Goal: Information Seeking & Learning: Check status

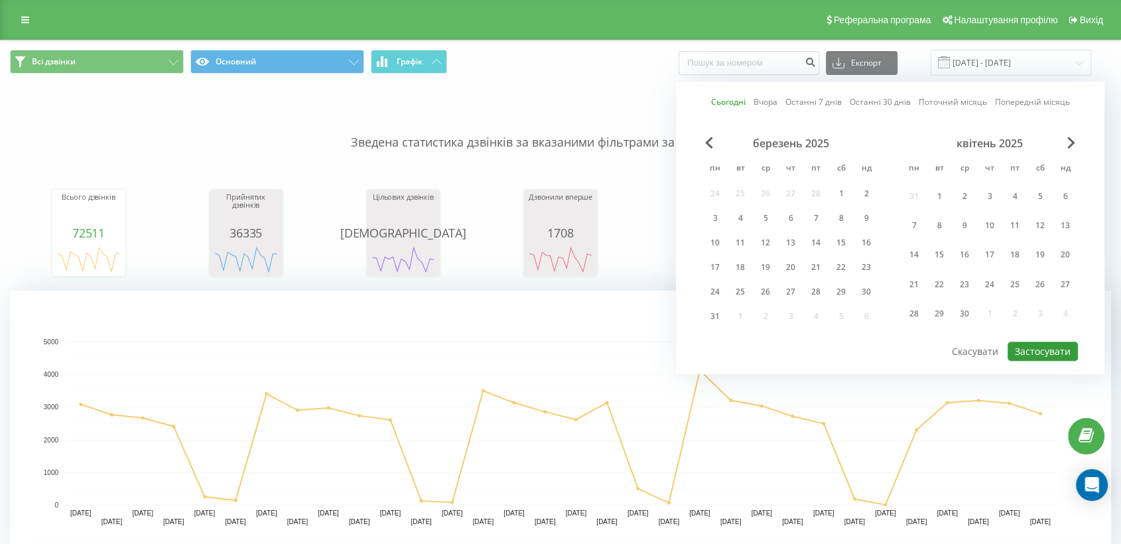
click at [1030, 354] on button "Застосувати" at bounding box center [1043, 351] width 70 height 19
type input "[DATE] - [DATE]"
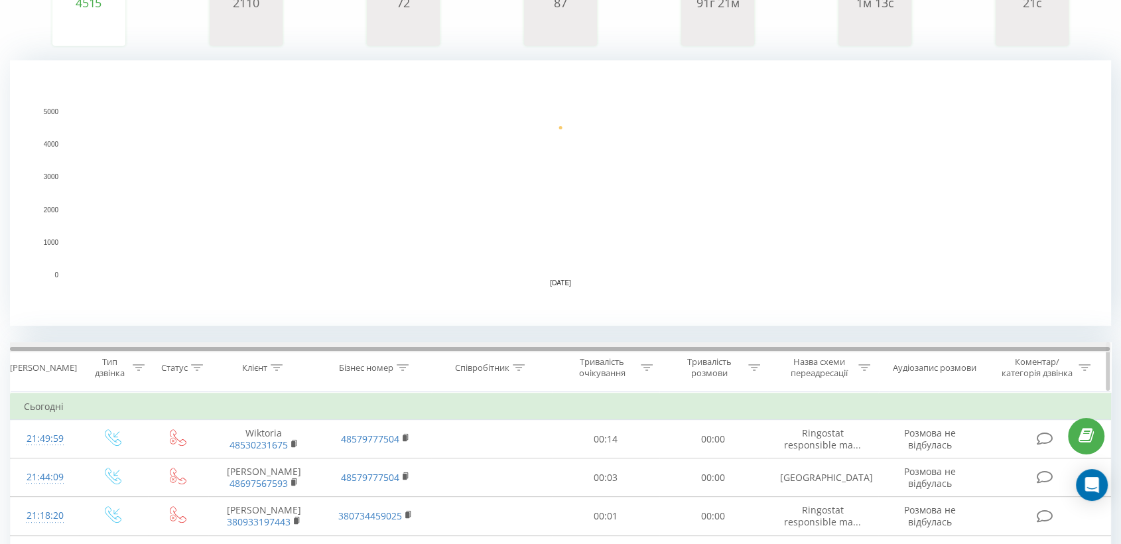
scroll to position [295, 0]
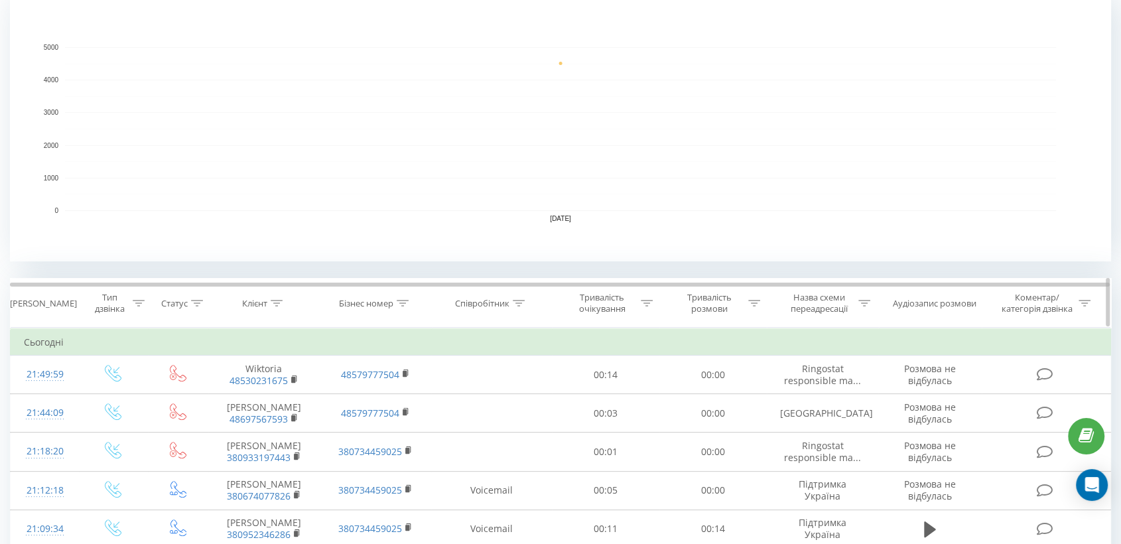
click at [514, 303] on icon at bounding box center [519, 303] width 12 height 7
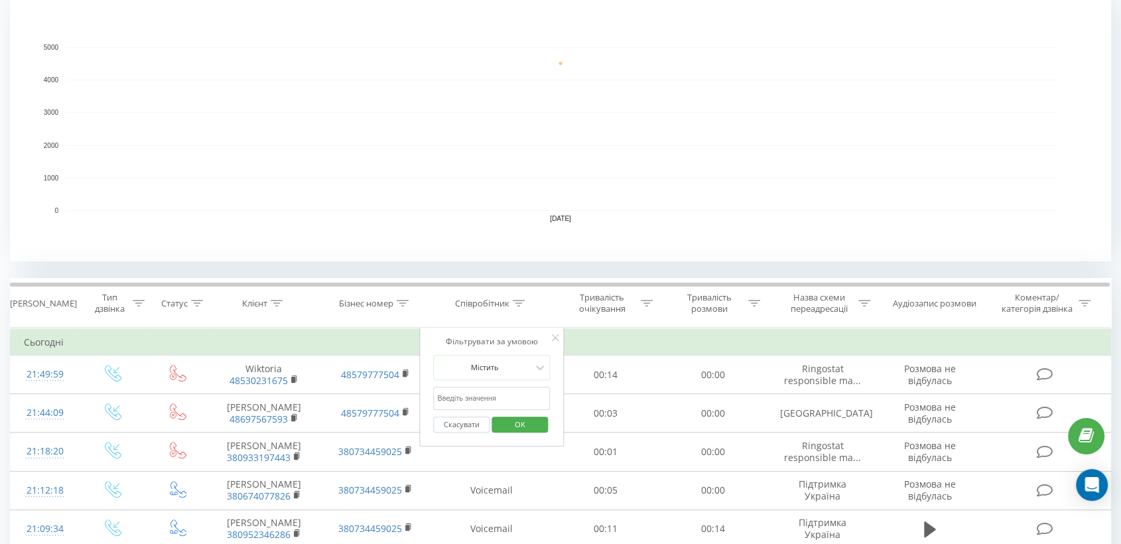
click at [461, 397] on input "text" at bounding box center [491, 398] width 117 height 23
drag, startPoint x: 477, startPoint y: 389, endPoint x: 433, endPoint y: 389, distance: 43.8
click at [433, 389] on input "uflp" at bounding box center [491, 398] width 117 height 23
type input "гадз"
drag, startPoint x: 517, startPoint y: 426, endPoint x: 744, endPoint y: 390, distance: 229.7
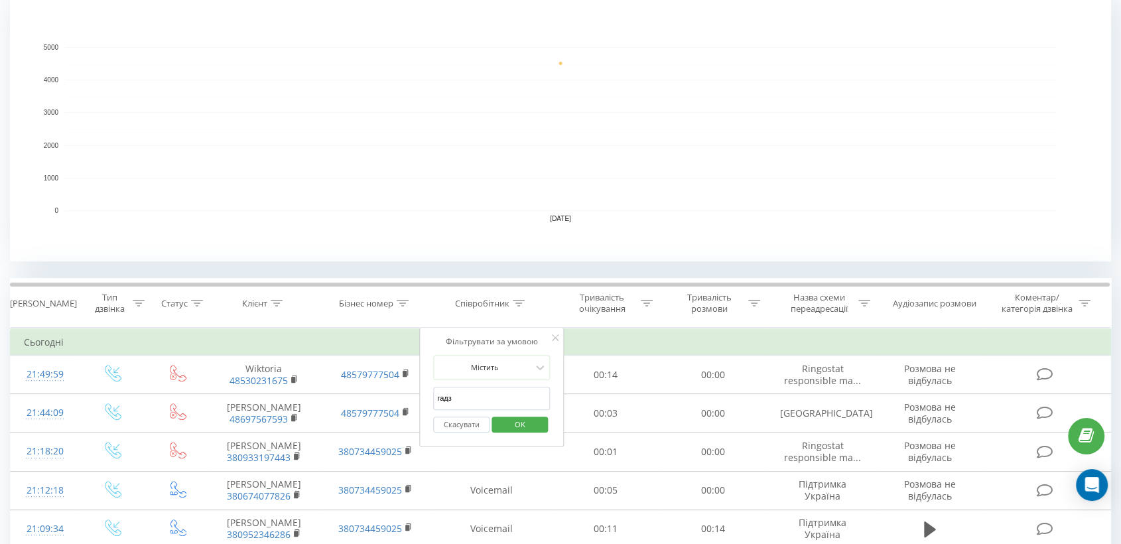
click at [517, 426] on span "OK" at bounding box center [520, 424] width 37 height 21
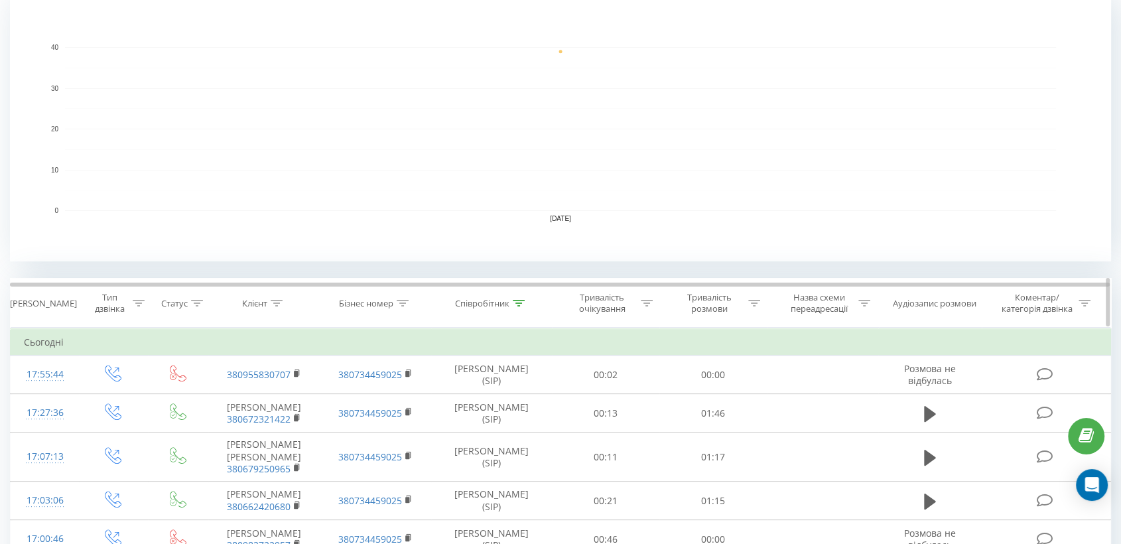
click at [756, 308] on div "Тривалість розмови" at bounding box center [717, 303] width 86 height 23
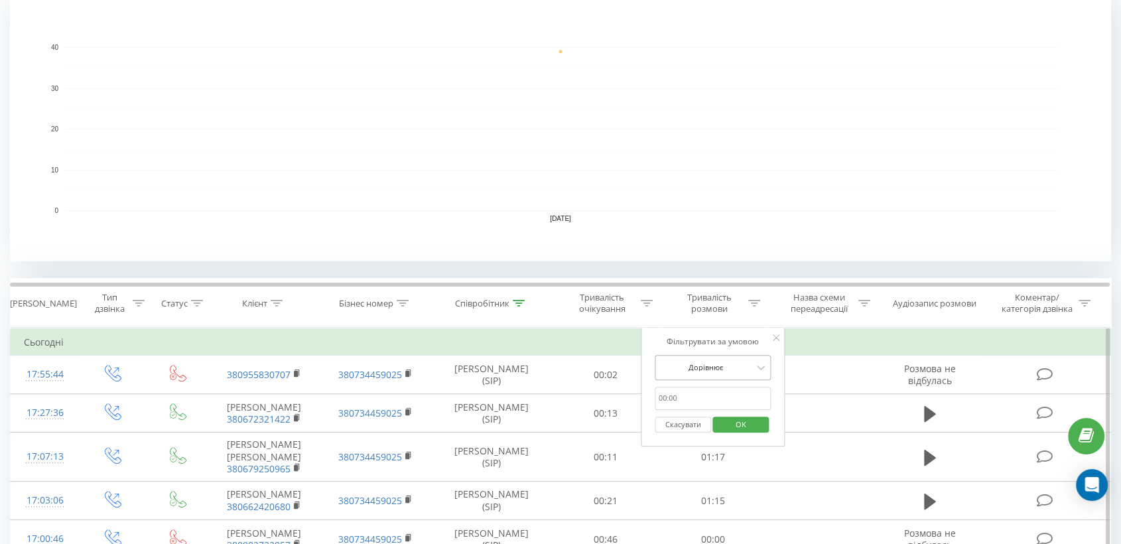
click at [701, 372] on div at bounding box center [706, 367] width 94 height 13
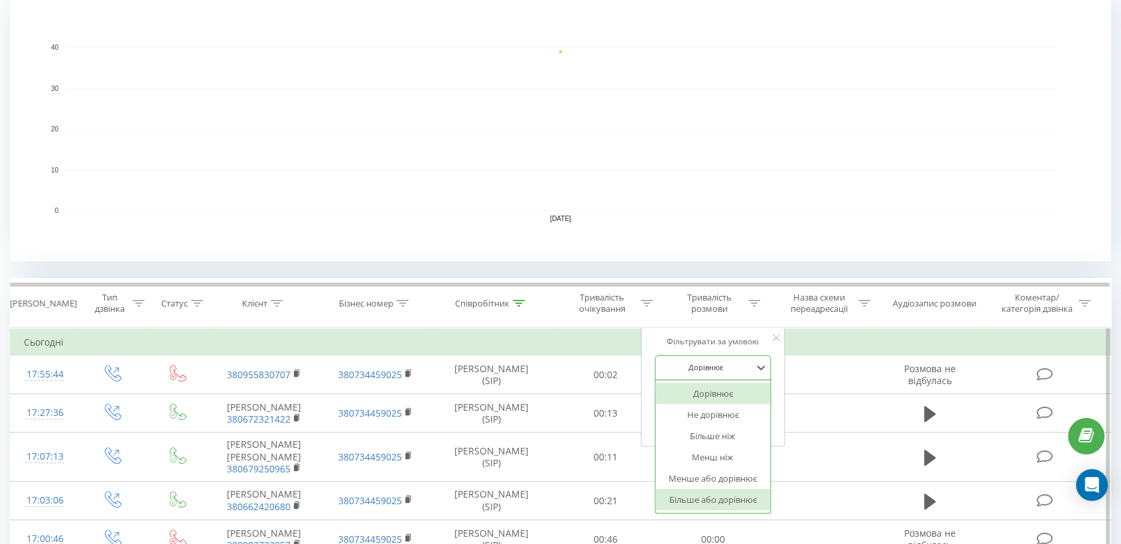
click at [693, 490] on div "Більше або дорівнює" at bounding box center [712, 499] width 115 height 21
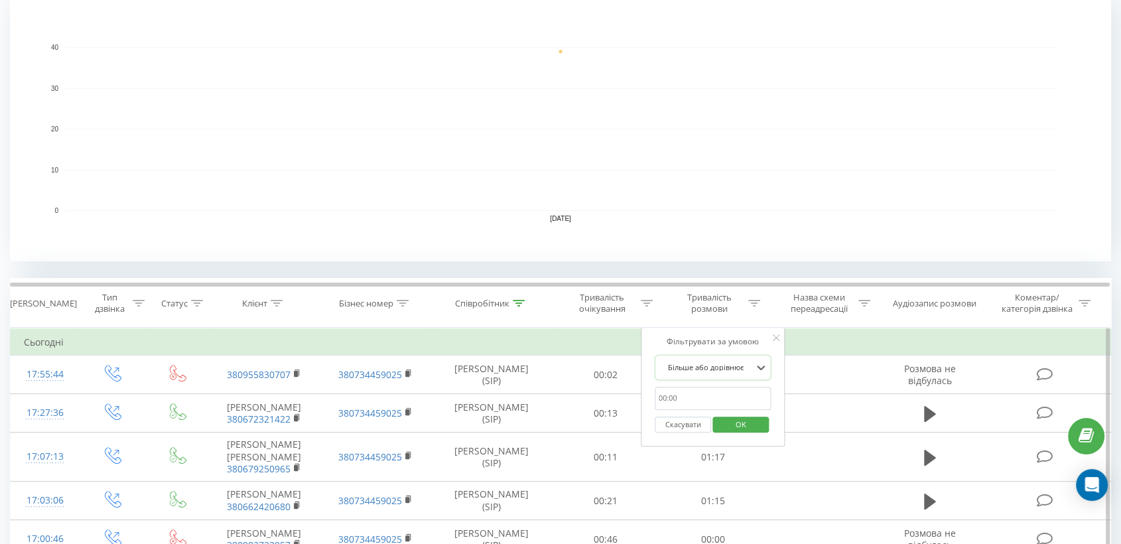
click at [687, 388] on input "text" at bounding box center [713, 398] width 117 height 23
type input "00:30"
click at [731, 426] on span "OK" at bounding box center [740, 424] width 37 height 21
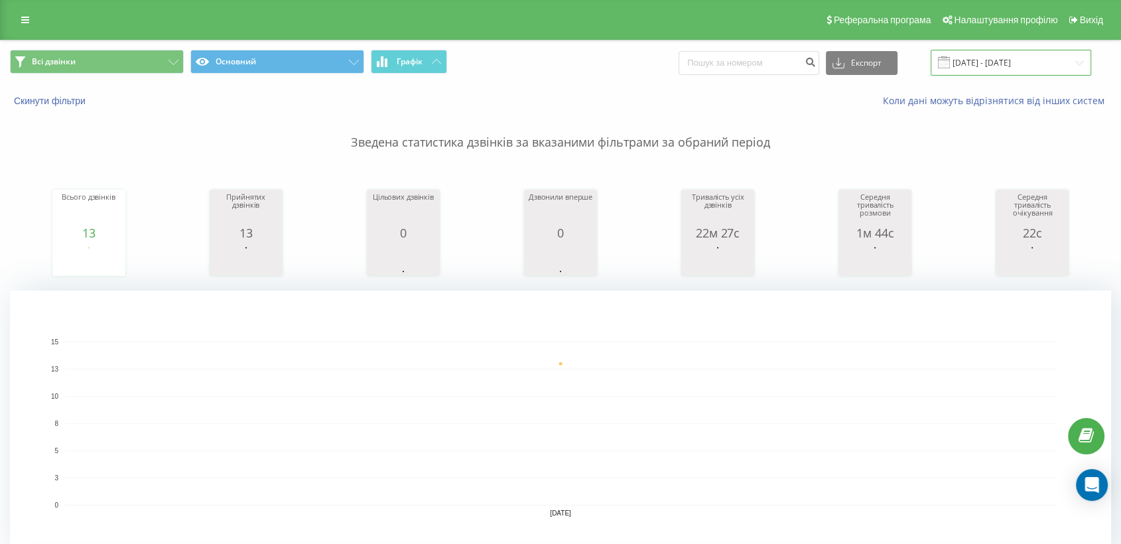
click at [973, 65] on input "[DATE] - [DATE]" at bounding box center [1011, 63] width 161 height 26
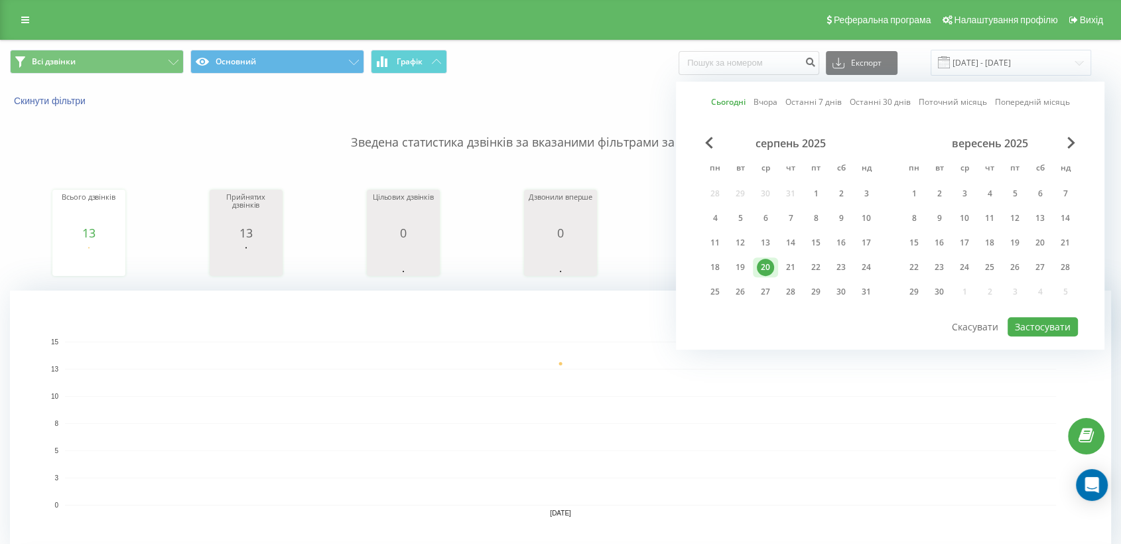
click at [729, 94] on div "Сьогодні Вчора Останні 7 днів Останні 30 днів Поточний місяць Попередній місяць…" at bounding box center [890, 216] width 429 height 268
click at [730, 102] on link "Сьогодні" at bounding box center [728, 102] width 34 height 13
click at [1025, 318] on button "Застосувати" at bounding box center [1043, 326] width 70 height 19
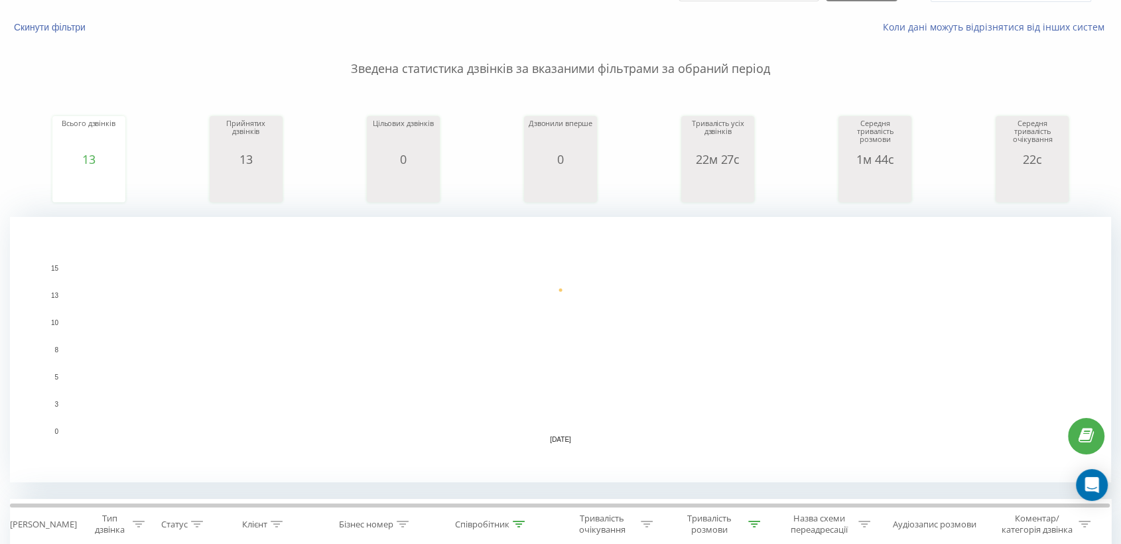
scroll to position [295, 0]
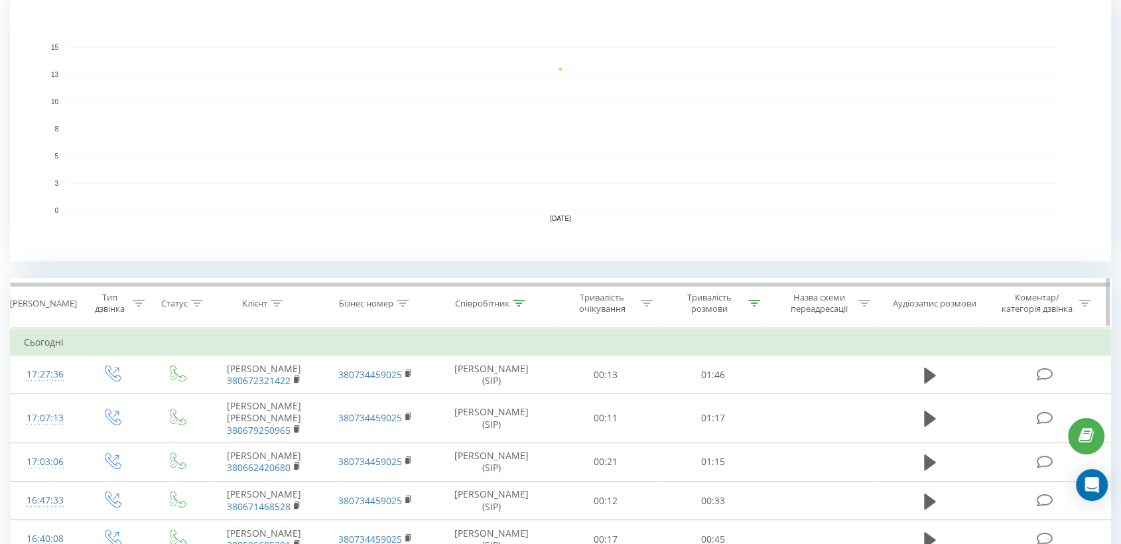
click at [525, 291] on th "Співробітник" at bounding box center [492, 303] width 120 height 49
click at [520, 300] on icon at bounding box center [519, 303] width 12 height 7
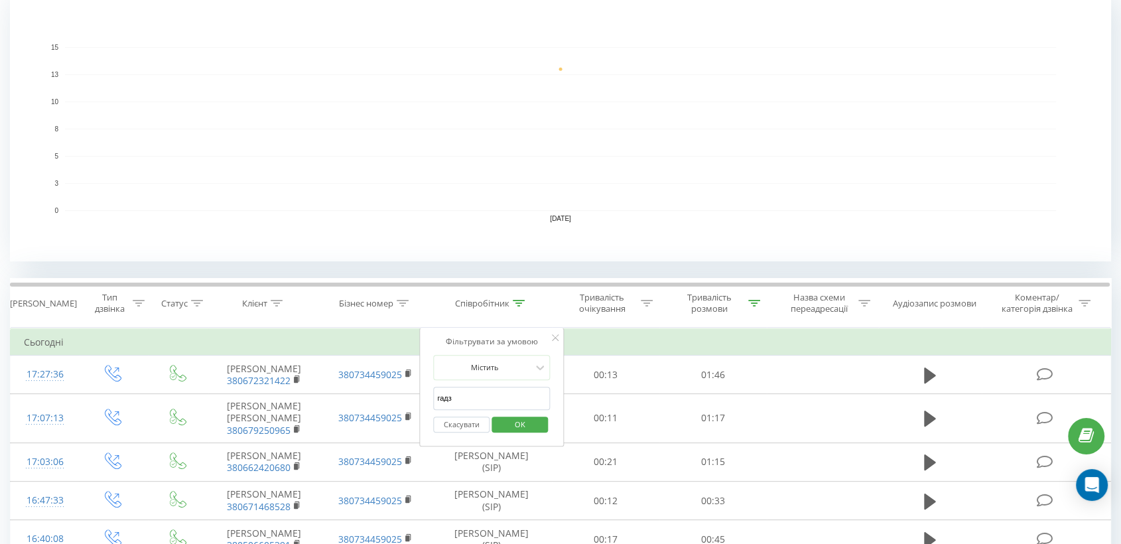
click at [465, 398] on input "гадз" at bounding box center [491, 398] width 117 height 23
drag, startPoint x: 487, startPoint y: 398, endPoint x: 433, endPoint y: 390, distance: 55.0
click at [433, 390] on input "гадз" at bounding box center [491, 398] width 117 height 23
click at [430, 390] on div "Фільтрувати за умовою Містить гадз Скасувати OK" at bounding box center [491, 387] width 145 height 119
click at [469, 391] on input "гадз" at bounding box center [491, 398] width 117 height 23
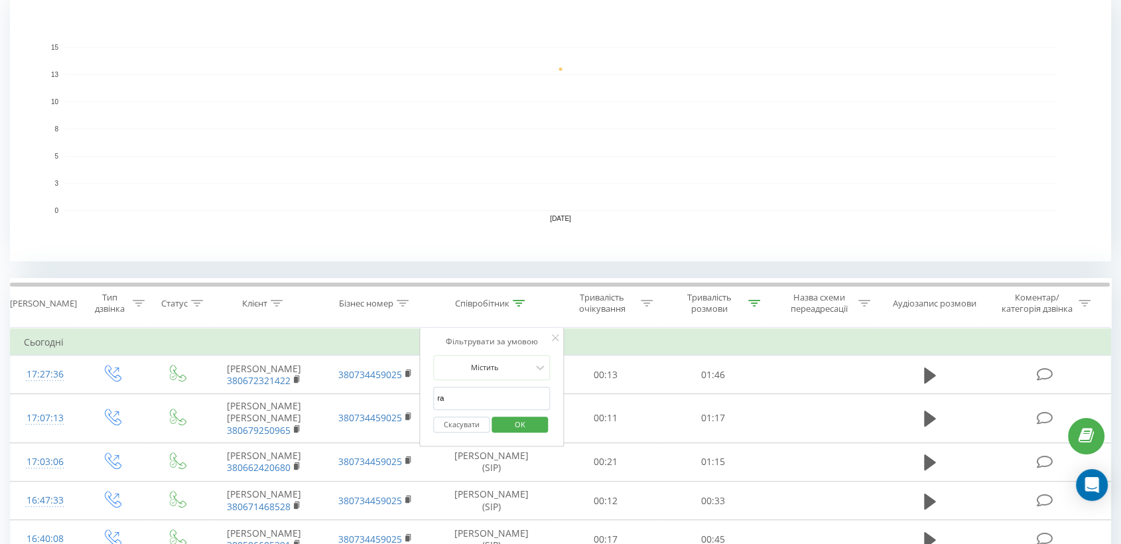
type input "г"
drag, startPoint x: 471, startPoint y: 399, endPoint x: 439, endPoint y: 400, distance: 32.5
click at [439, 400] on input "пы" at bounding box center [491, 398] width 117 height 23
type input "піль"
click at [517, 415] on span "OK" at bounding box center [520, 424] width 37 height 21
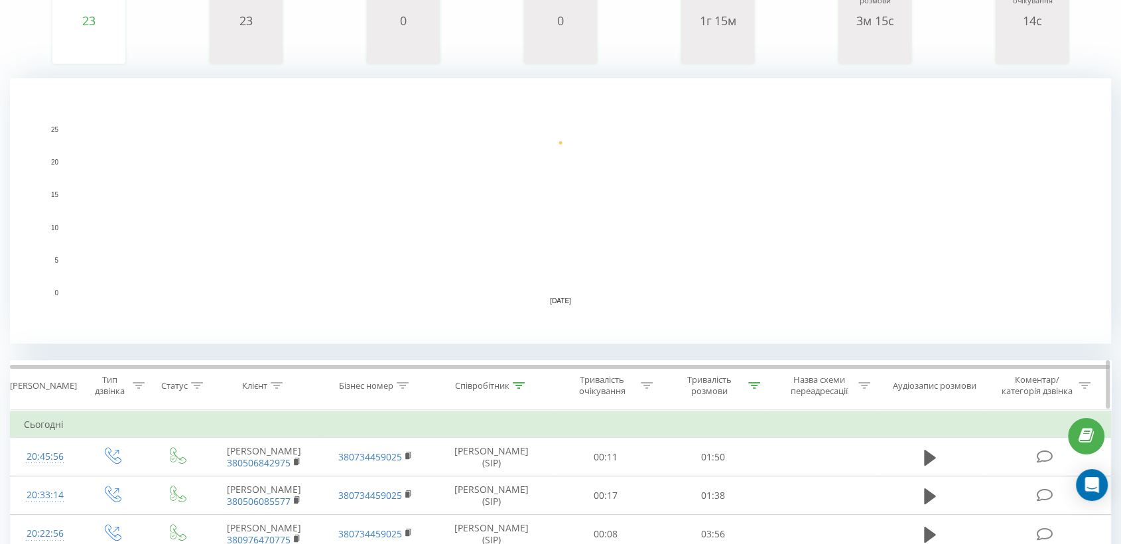
scroll to position [295, 0]
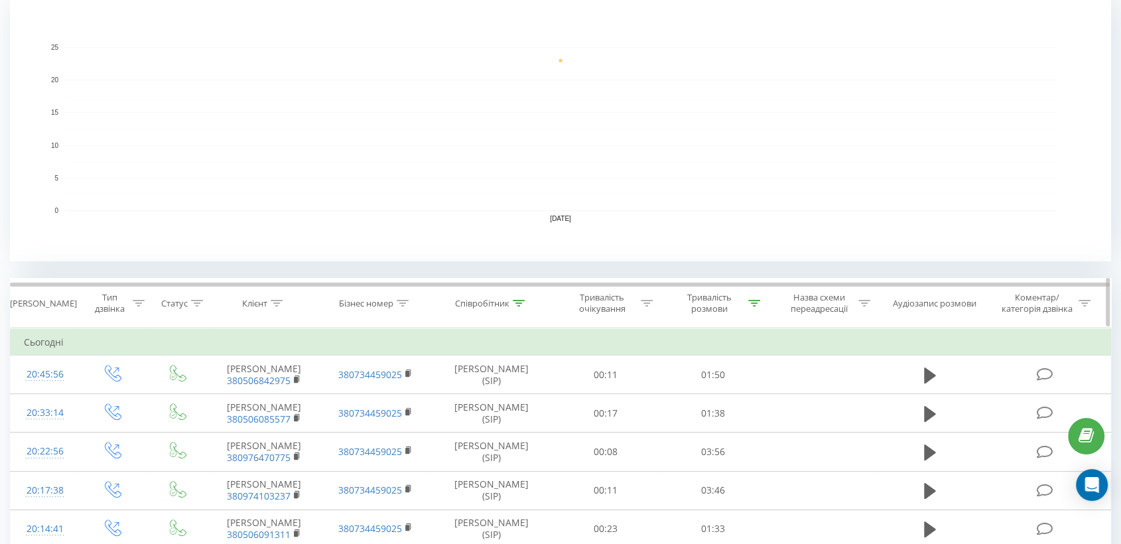
click at [750, 299] on div at bounding box center [754, 303] width 12 height 11
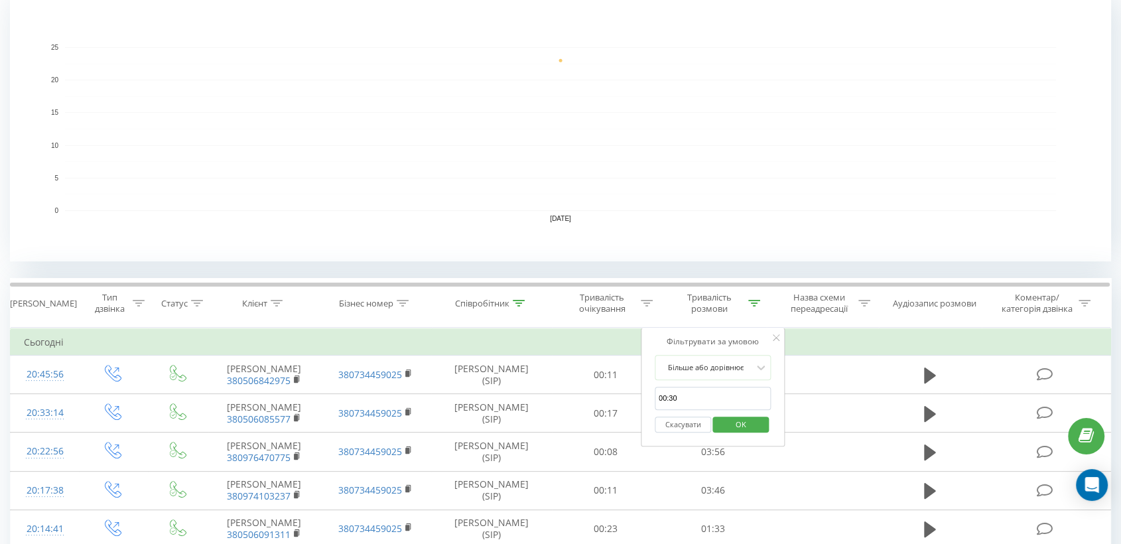
click at [741, 420] on span "OK" at bounding box center [740, 424] width 37 height 21
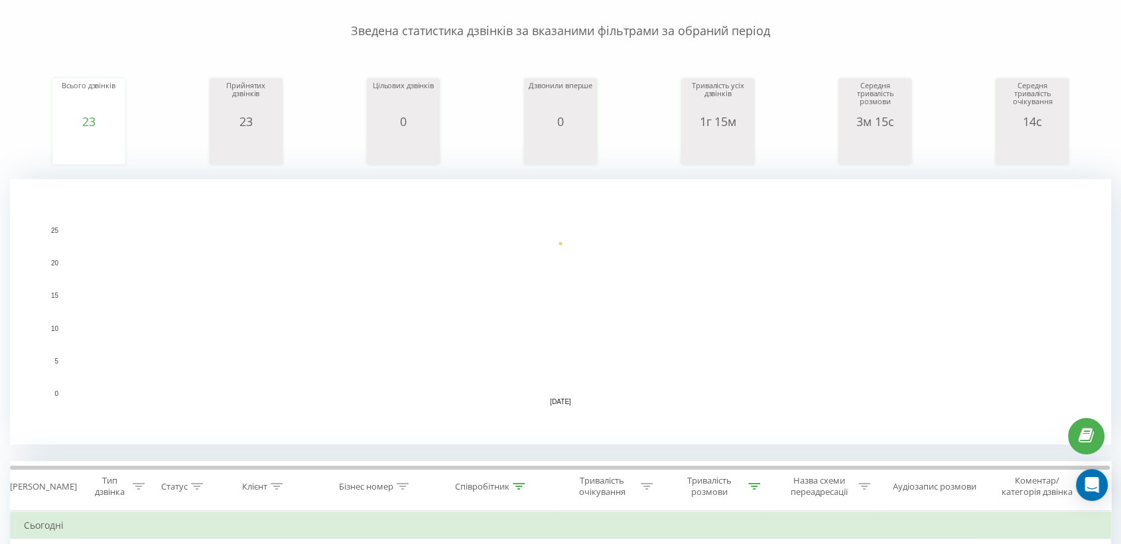
scroll to position [0, 0]
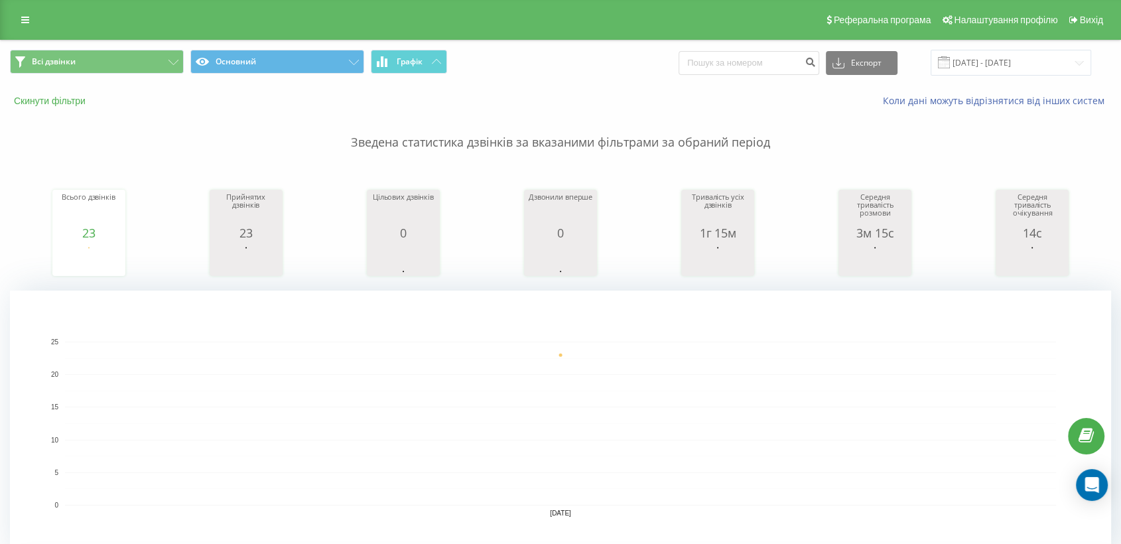
click at [62, 96] on button "Скинути фільтри" at bounding box center [51, 101] width 82 height 12
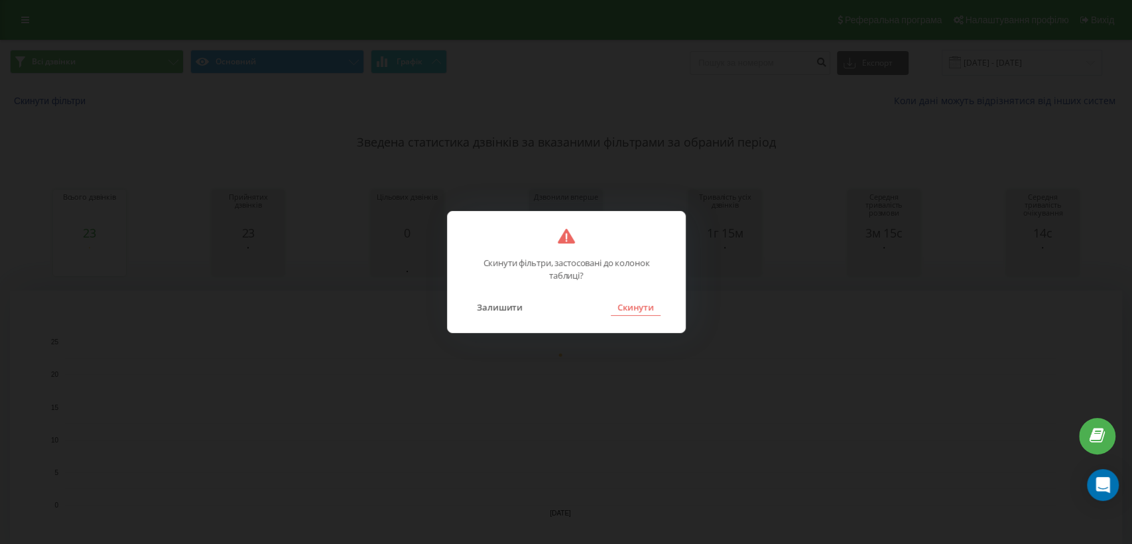
click at [626, 299] on button "Скинути" at bounding box center [636, 307] width 50 height 17
